Goal: Task Accomplishment & Management: Manage account settings

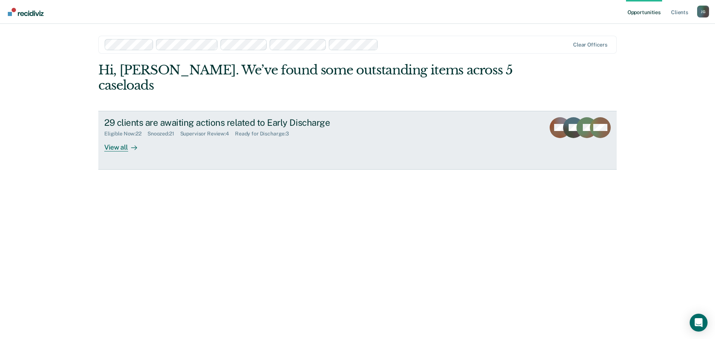
click at [118, 137] on div "View all" at bounding box center [125, 144] width 42 height 15
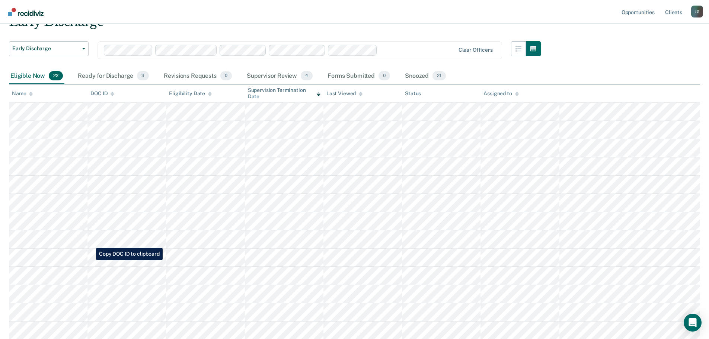
scroll to position [74, 0]
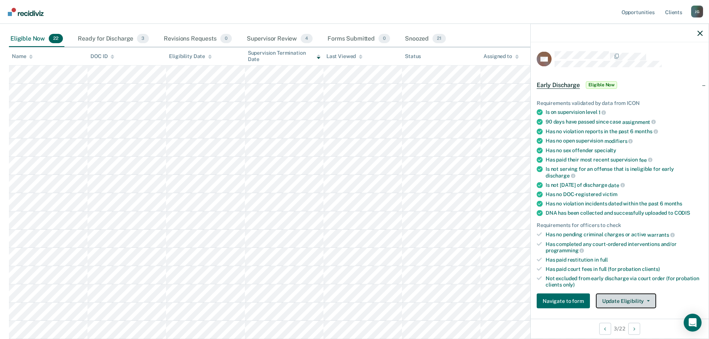
click at [637, 301] on button "Update Eligibility" at bounding box center [626, 301] width 60 height 15
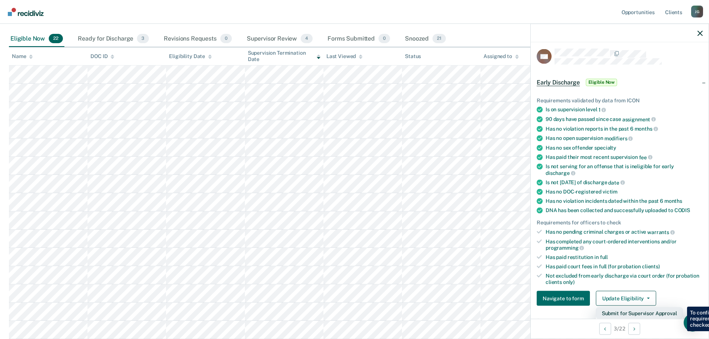
scroll to position [40, 0]
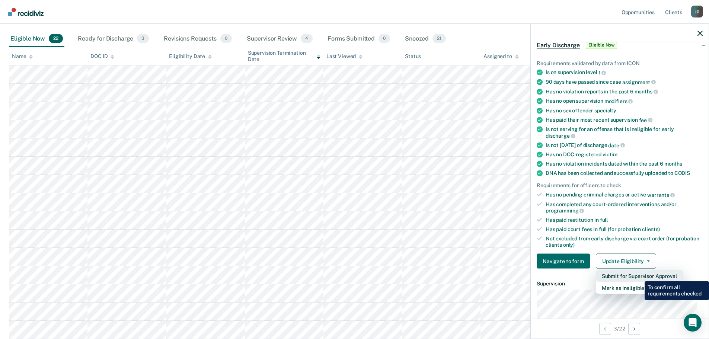
click at [639, 275] on button "Submit for Supervisor Approval" at bounding box center [639, 276] width 87 height 12
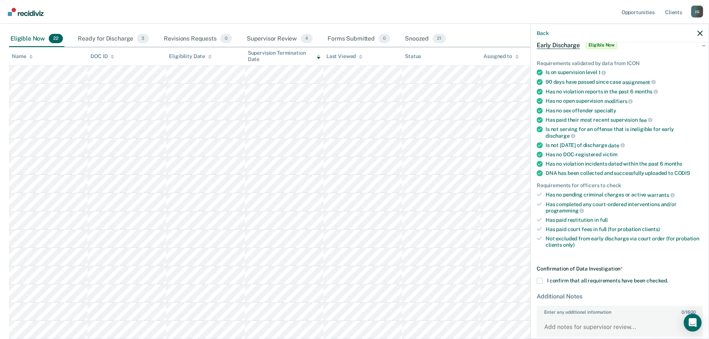
click at [540, 281] on span at bounding box center [540, 281] width 6 height 6
click at [668, 278] on input "I confirm that all requirements have been checked." at bounding box center [668, 278] width 0 height 0
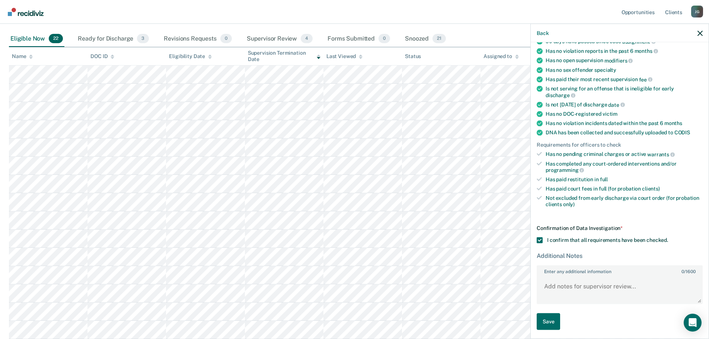
scroll to position [81, 0]
click at [549, 322] on button "Save" at bounding box center [548, 321] width 23 height 17
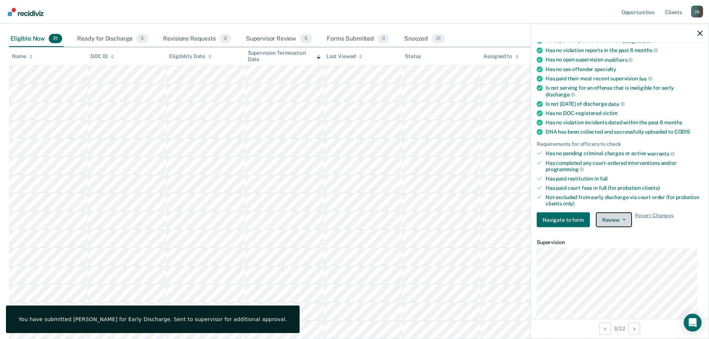
click at [619, 217] on button "Review" at bounding box center [614, 220] width 36 height 15
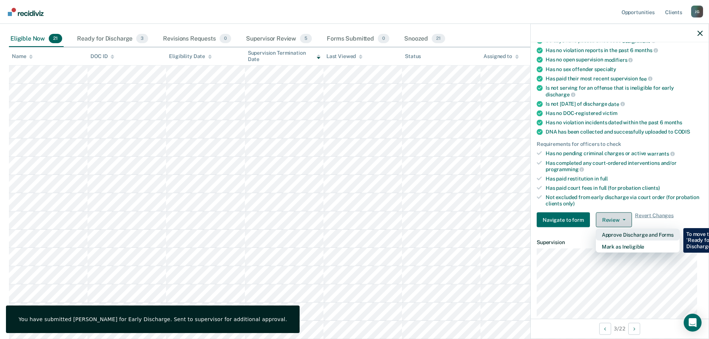
scroll to position [0, 0]
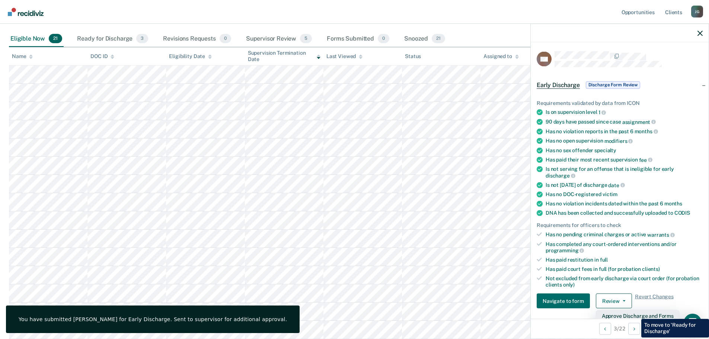
click at [636, 313] on button "Approve Discharge and Forms" at bounding box center [638, 316] width 84 height 12
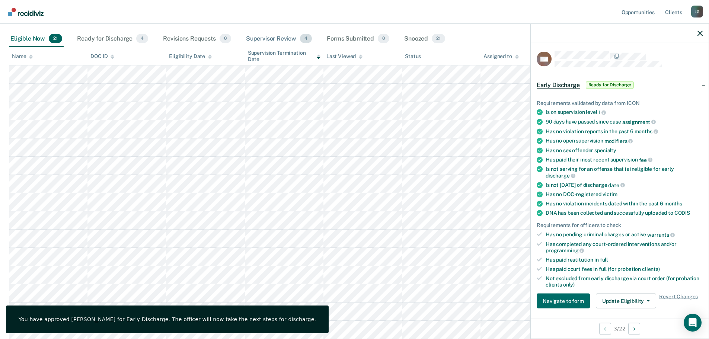
click at [284, 41] on div "Supervisor Review 4" at bounding box center [279, 39] width 69 height 16
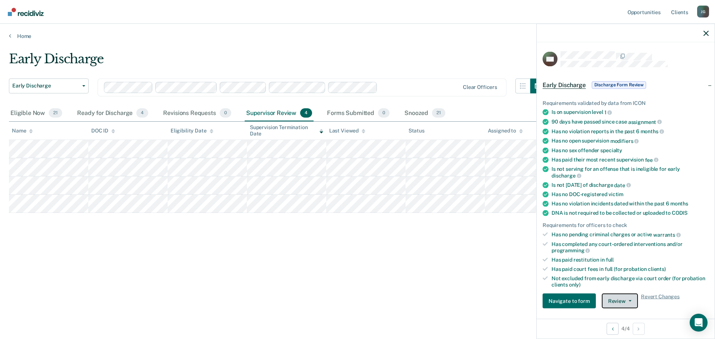
click at [626, 296] on button "Review" at bounding box center [619, 301] width 36 height 15
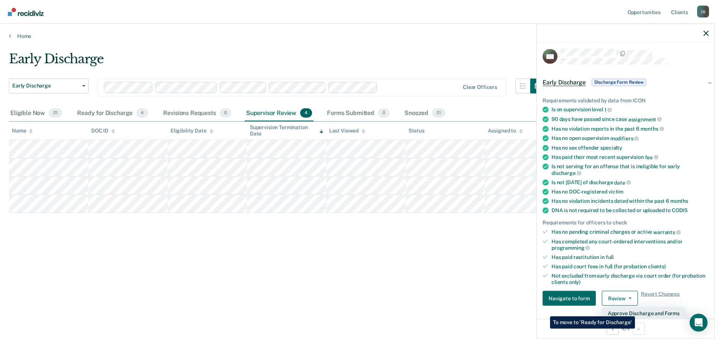
click at [635, 311] on button "Approve Discharge and Forms" at bounding box center [643, 313] width 84 height 12
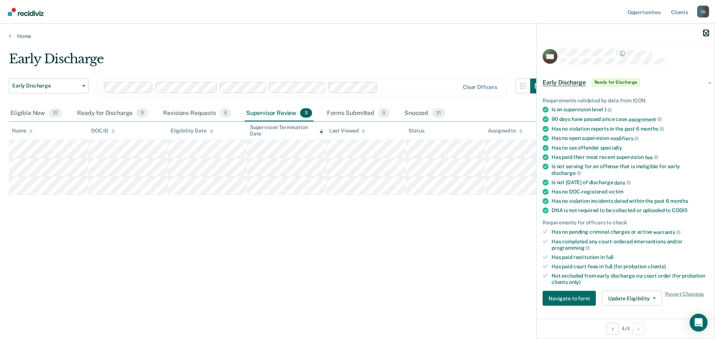
click at [707, 31] on icon "button" at bounding box center [705, 33] width 5 height 5
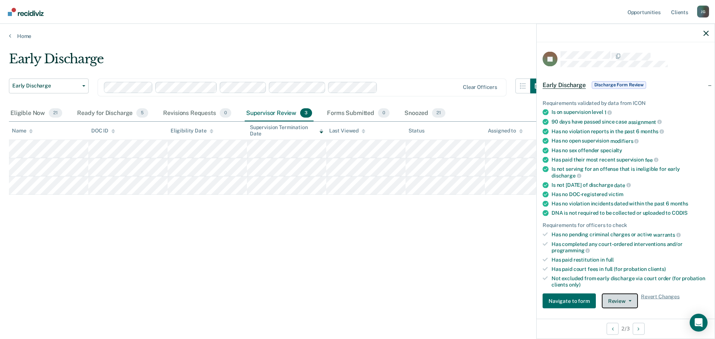
click at [625, 299] on button "Review" at bounding box center [619, 301] width 36 height 15
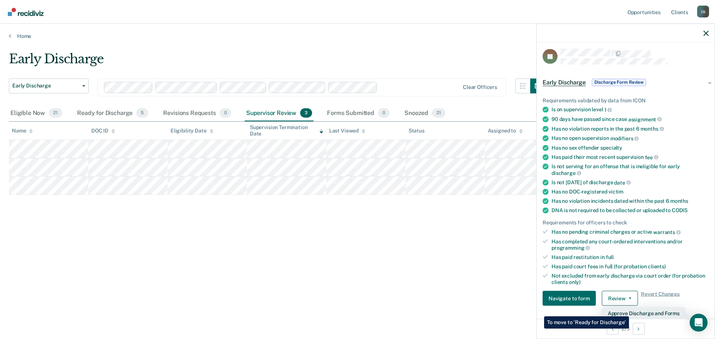
click at [629, 311] on button "Approve Discharge and Forms" at bounding box center [643, 313] width 84 height 12
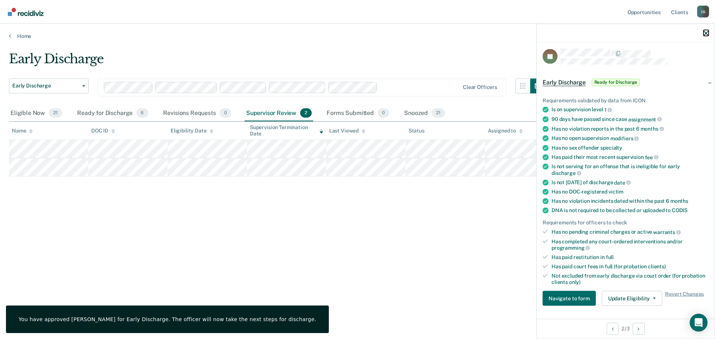
click at [705, 30] on button "button" at bounding box center [705, 33] width 5 height 6
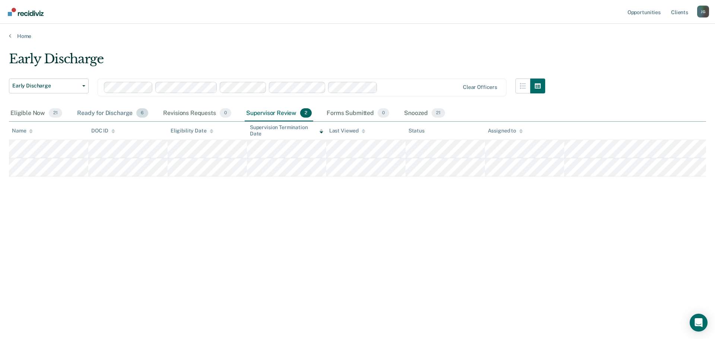
click at [81, 113] on div "Ready for Discharge 6" at bounding box center [113, 113] width 74 height 16
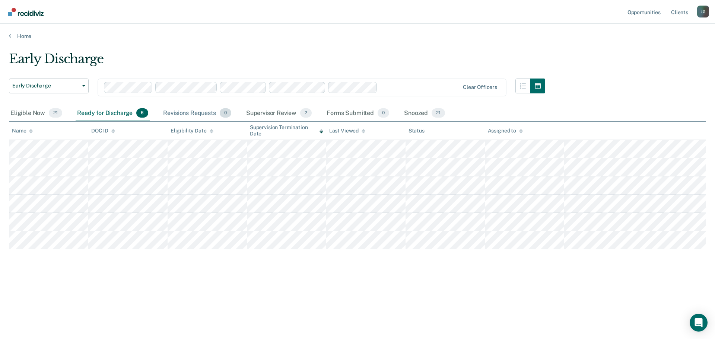
click at [183, 114] on div "Revisions Requests 0" at bounding box center [197, 113] width 71 height 16
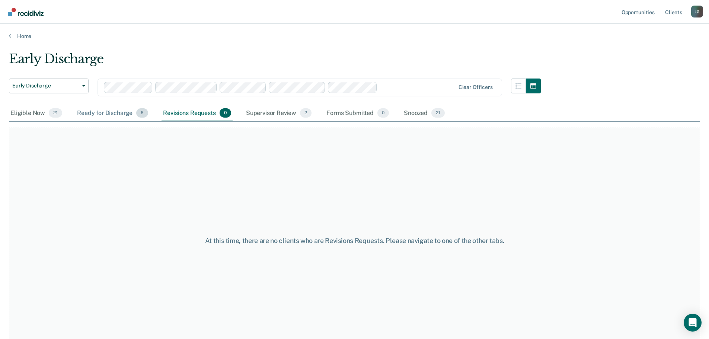
click at [114, 117] on div "Ready for Discharge 6" at bounding box center [113, 113] width 74 height 16
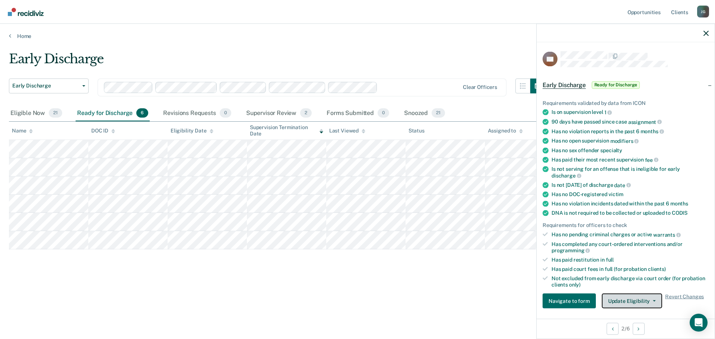
click at [633, 303] on button "Update Eligibility" at bounding box center [631, 301] width 60 height 15
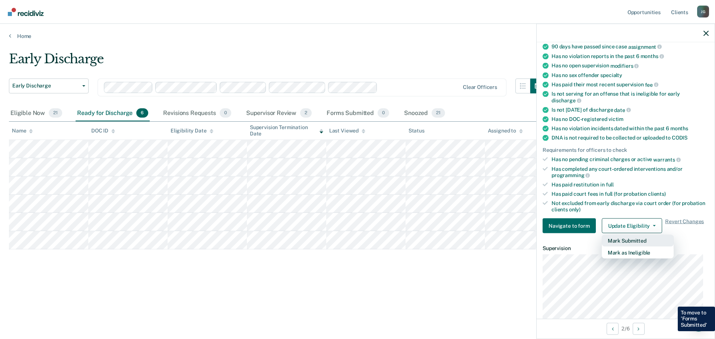
scroll to position [77, 0]
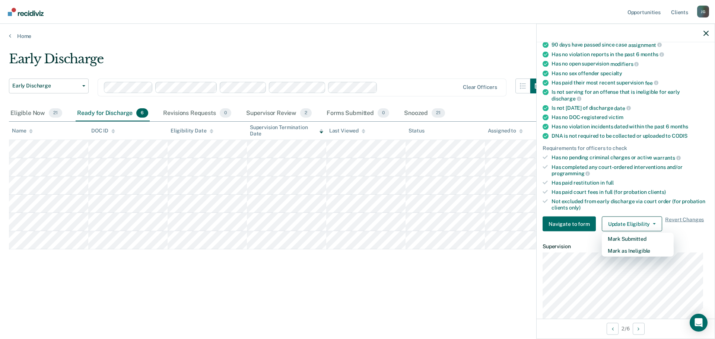
click at [457, 284] on div "Early Discharge Early Discharge Early Discharge Clear officers Eligible Now 21 …" at bounding box center [357, 179] width 697 height 256
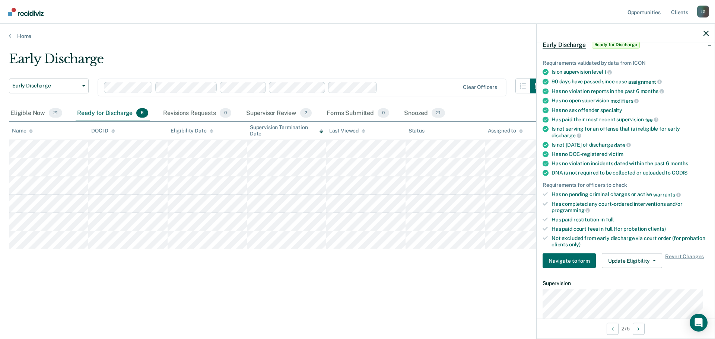
scroll to position [0, 0]
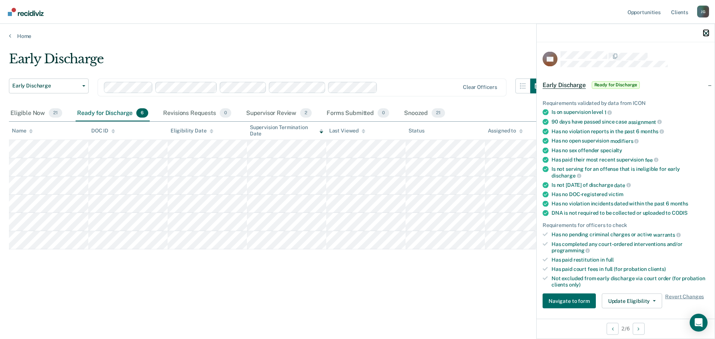
click at [707, 32] on icon "button" at bounding box center [705, 33] width 5 height 5
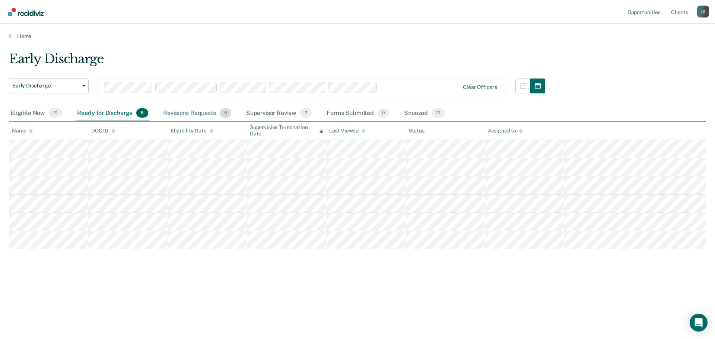
click at [193, 113] on div "Revisions Requests 0" at bounding box center [197, 113] width 71 height 16
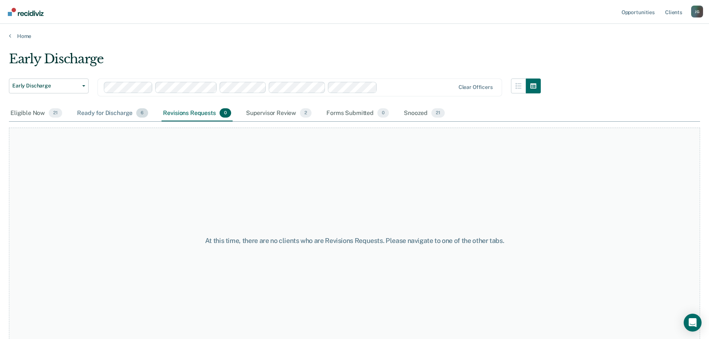
click at [125, 111] on div "Ready for Discharge 6" at bounding box center [113, 113] width 74 height 16
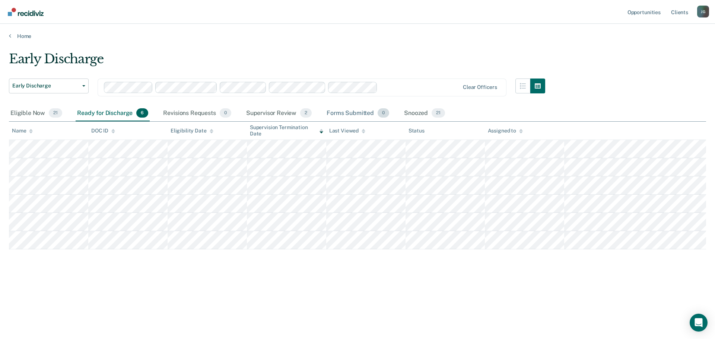
click at [355, 113] on div "Forms Submitted 0" at bounding box center [358, 113] width 66 height 16
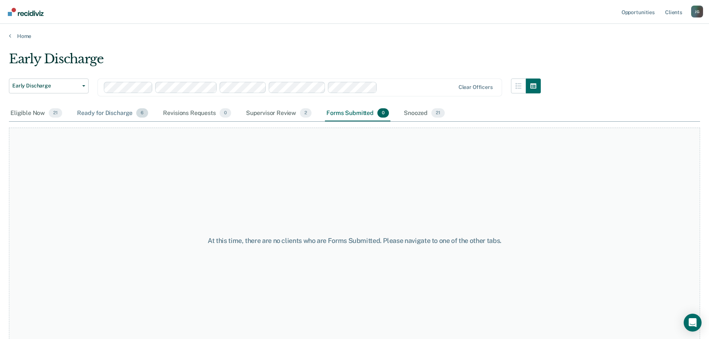
click at [110, 115] on div "Ready for Discharge 6" at bounding box center [113, 113] width 74 height 16
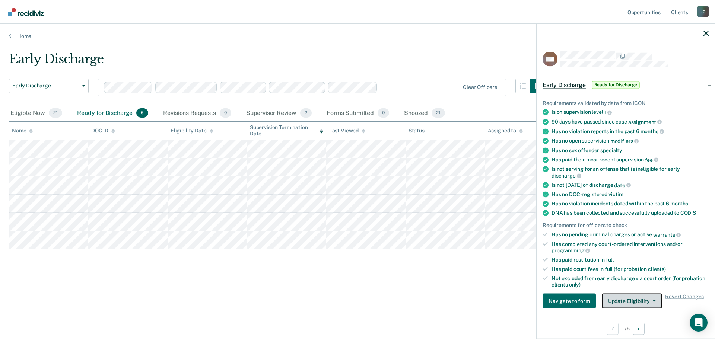
click at [639, 301] on button "Update Eligibility" at bounding box center [631, 301] width 60 height 15
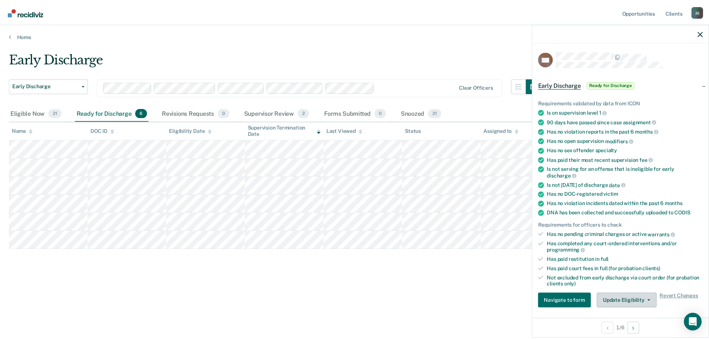
scroll to position [3, 0]
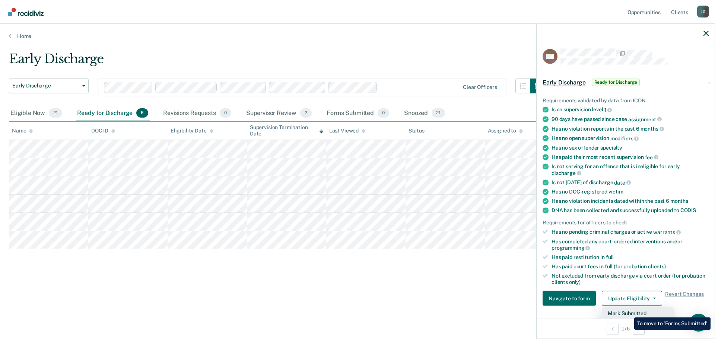
click at [628, 312] on button "Mark Submitted" at bounding box center [637, 313] width 72 height 12
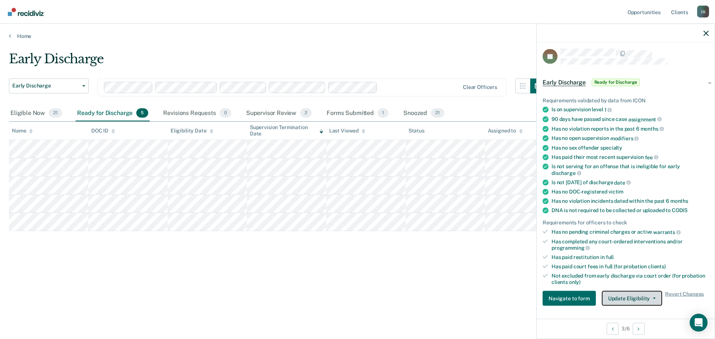
click at [641, 299] on button "Update Eligibility" at bounding box center [631, 298] width 60 height 15
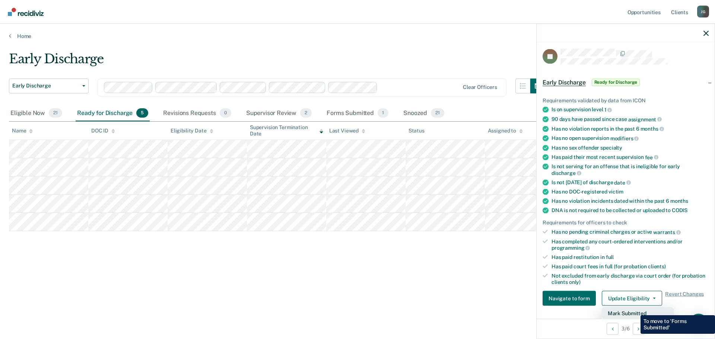
click at [635, 310] on button "Mark Submitted" at bounding box center [637, 313] width 72 height 12
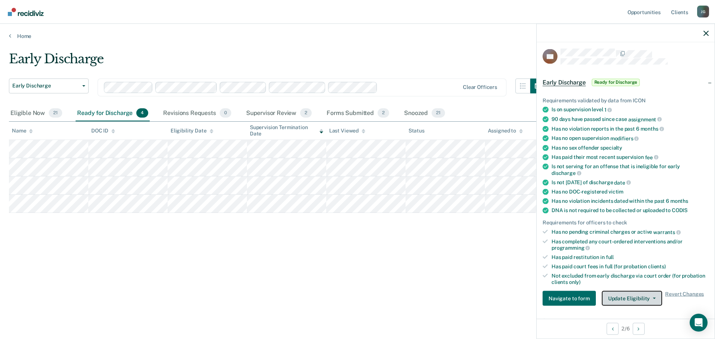
click at [641, 299] on button "Update Eligibility" at bounding box center [631, 298] width 60 height 15
click at [628, 310] on button "Mark Submitted" at bounding box center [637, 313] width 72 height 12
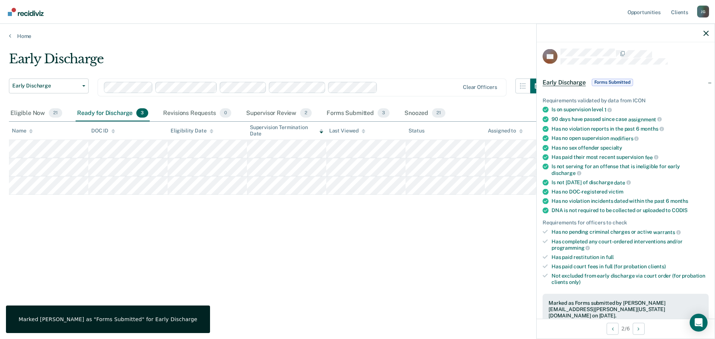
click at [703, 34] on div at bounding box center [625, 33] width 178 height 19
click at [704, 34] on icon "button" at bounding box center [705, 33] width 5 height 5
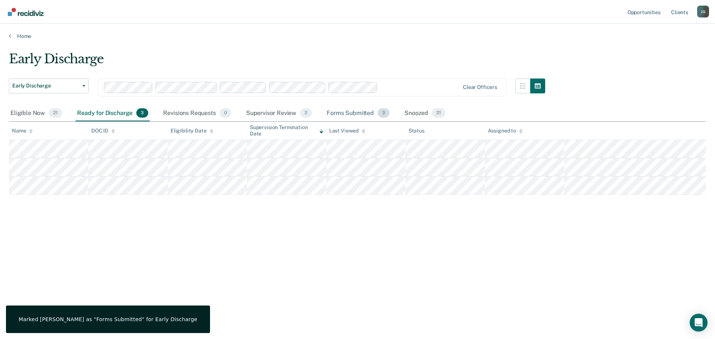
click at [358, 112] on div "Forms Submitted 3" at bounding box center [358, 113] width 66 height 16
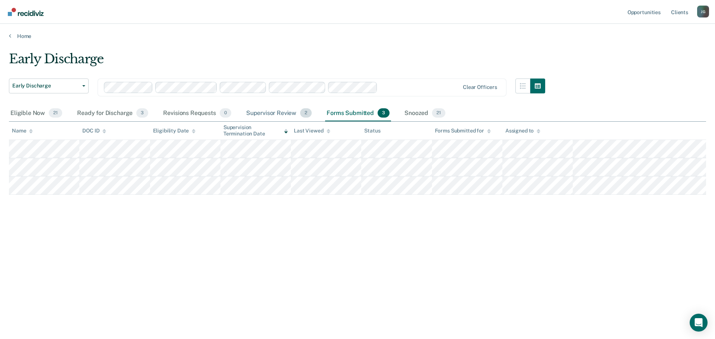
click at [269, 114] on div "Supervisor Review 2" at bounding box center [279, 113] width 69 height 16
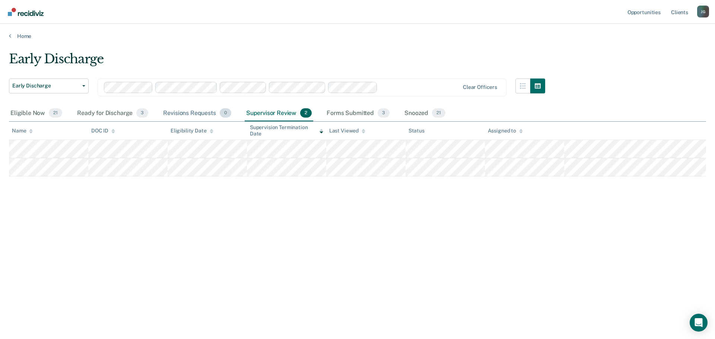
click at [192, 112] on div "Revisions Requests 0" at bounding box center [197, 113] width 71 height 16
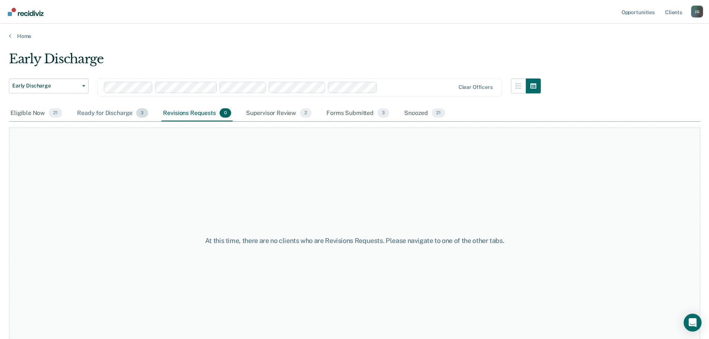
click at [110, 111] on div "Ready for Discharge 3" at bounding box center [113, 113] width 74 height 16
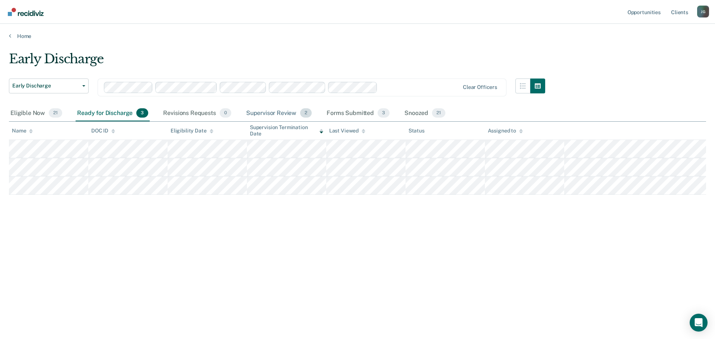
click at [264, 113] on div "Supervisor Review 2" at bounding box center [279, 113] width 69 height 16
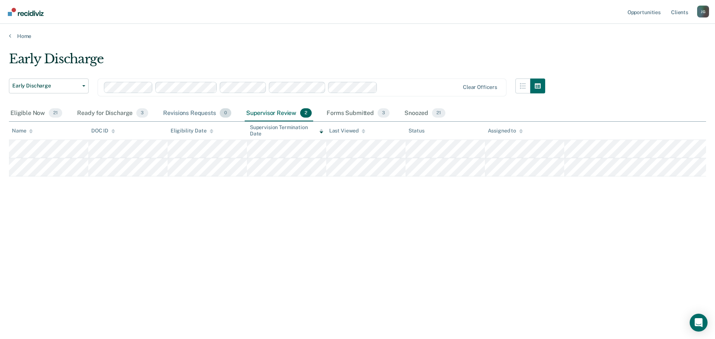
click at [201, 111] on div "Revisions Requests 0" at bounding box center [197, 113] width 71 height 16
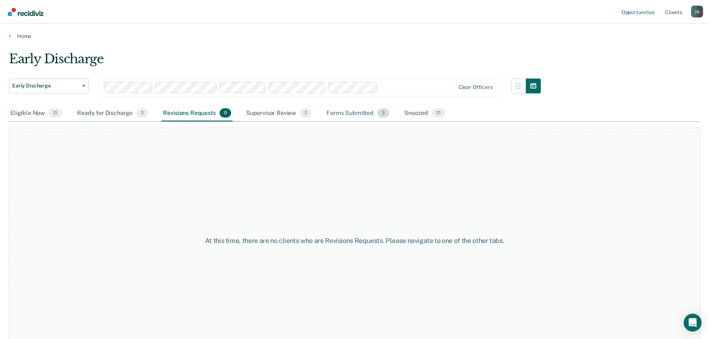
click at [365, 113] on div "Forms Submitted 3" at bounding box center [358, 113] width 66 height 16
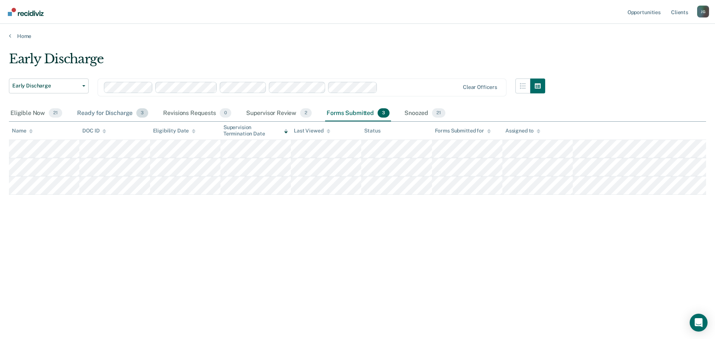
click at [93, 110] on div "Ready for Discharge 3" at bounding box center [113, 113] width 74 height 16
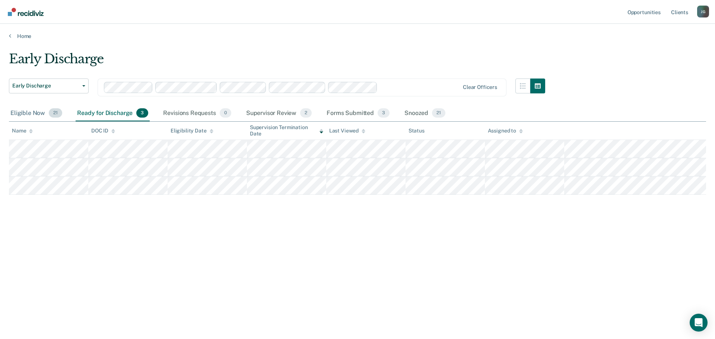
click at [32, 115] on div "Eligible Now 21" at bounding box center [36, 113] width 55 height 16
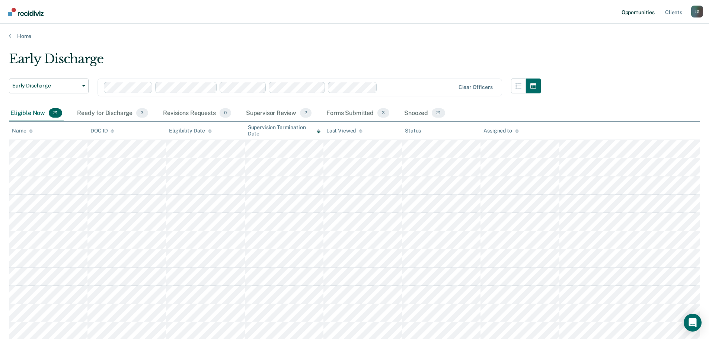
click at [637, 11] on link "Opportunities" at bounding box center [638, 12] width 36 height 24
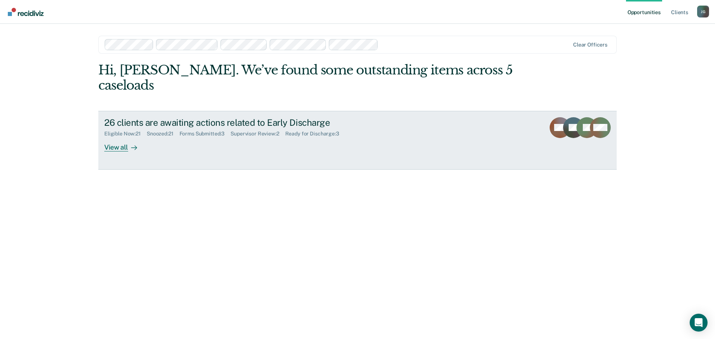
click at [125, 137] on div "View all" at bounding box center [125, 144] width 42 height 15
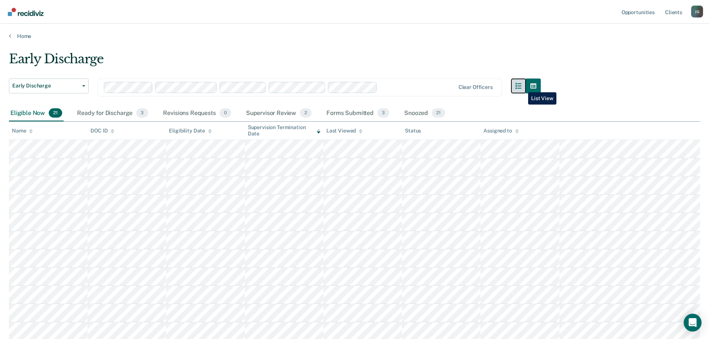
click at [521, 87] on icon "button" at bounding box center [518, 86] width 6 height 6
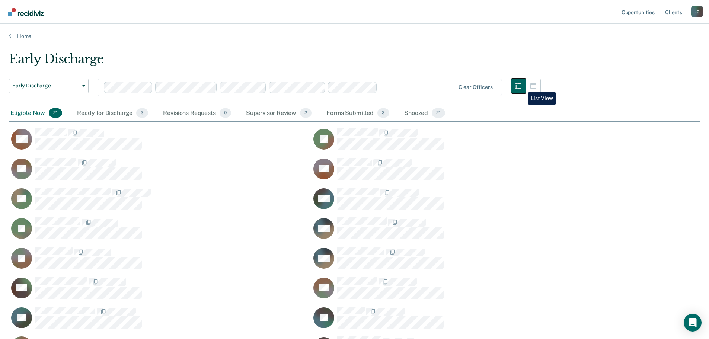
scroll to position [396, 686]
click at [536, 87] on icon "button" at bounding box center [533, 85] width 6 height 5
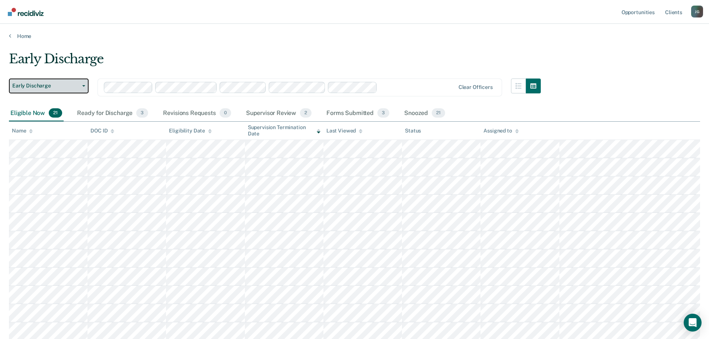
click at [82, 87] on button "Early Discharge" at bounding box center [49, 86] width 80 height 15
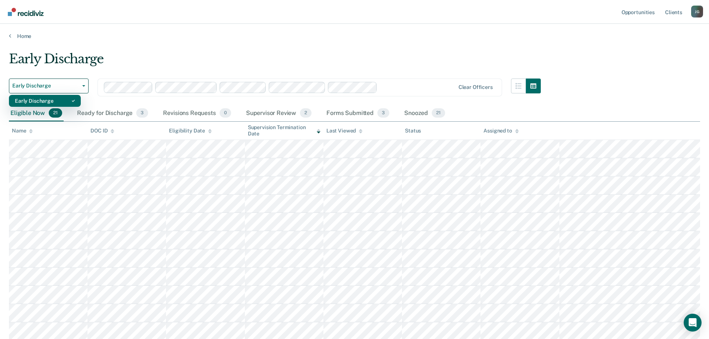
click at [67, 100] on div "Early Discharge" at bounding box center [45, 101] width 60 height 12
click at [674, 9] on link "Client s" at bounding box center [674, 12] width 20 height 24
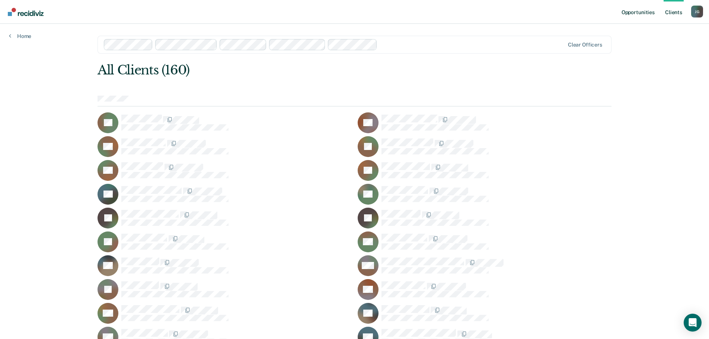
click at [639, 14] on link "Opportunities" at bounding box center [638, 12] width 36 height 24
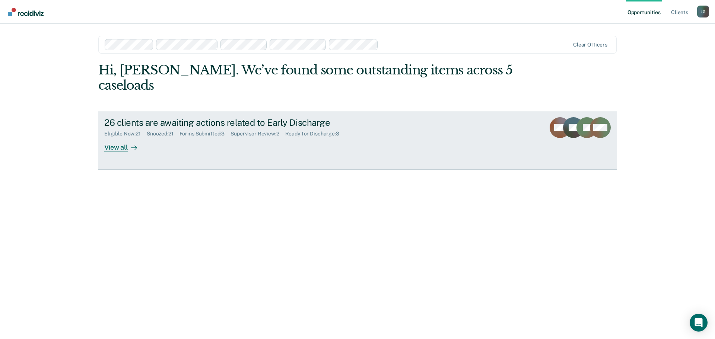
click at [116, 137] on div "View all" at bounding box center [125, 144] width 42 height 15
